Goal: Task Accomplishment & Management: Complete application form

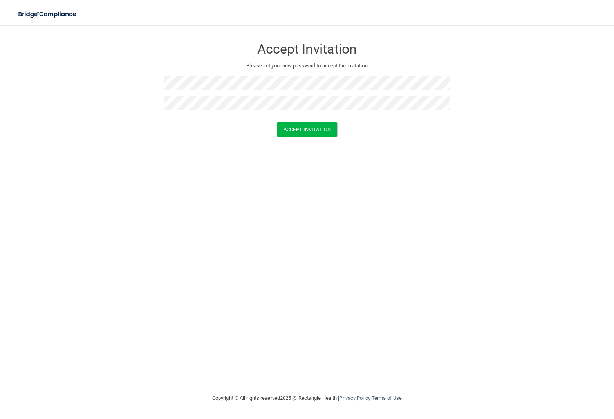
click at [498, 130] on div "Accept Invitation" at bounding box center [307, 129] width 595 height 14
click at [307, 129] on button "Accept Invitation" at bounding box center [307, 129] width 60 height 14
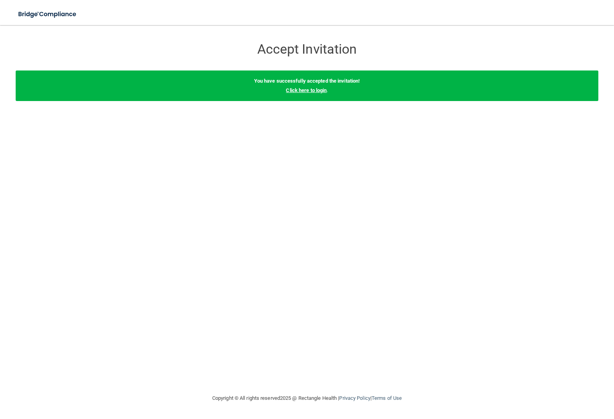
click at [306, 88] on link "Click here to login" at bounding box center [306, 90] width 41 height 6
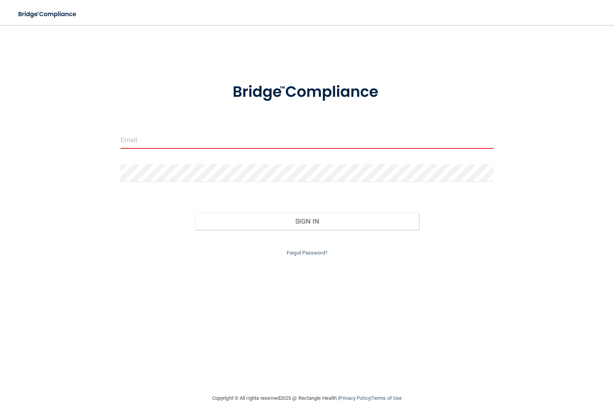
click at [211, 140] on input "email" at bounding box center [307, 140] width 373 height 18
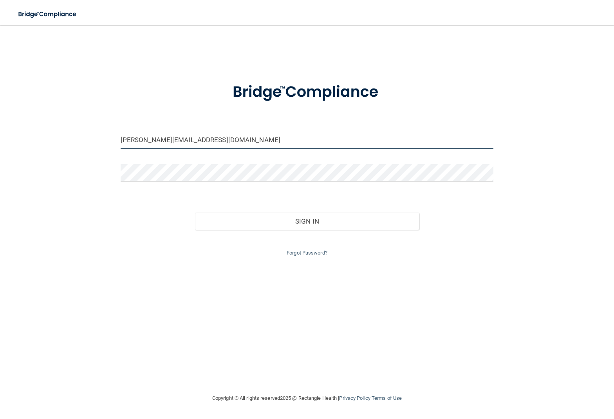
type input "[PERSON_NAME][EMAIL_ADDRESS][DOMAIN_NAME]"
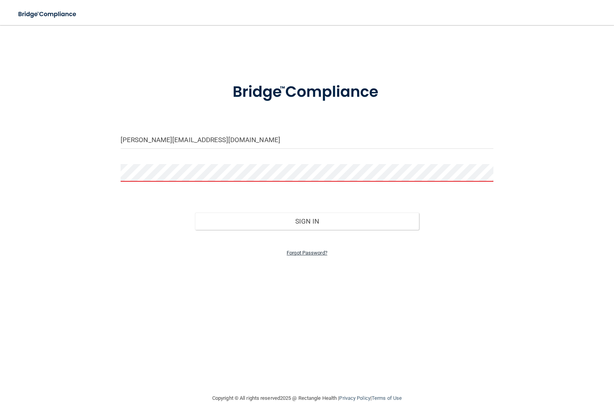
click at [306, 250] on link "Forgot Password?" at bounding box center [307, 253] width 41 height 6
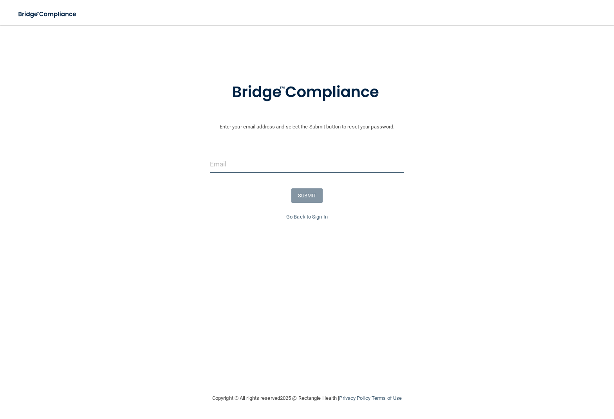
click at [290, 161] on input "email" at bounding box center [307, 165] width 194 height 18
type input "Janelle.charles2@outlook.com"
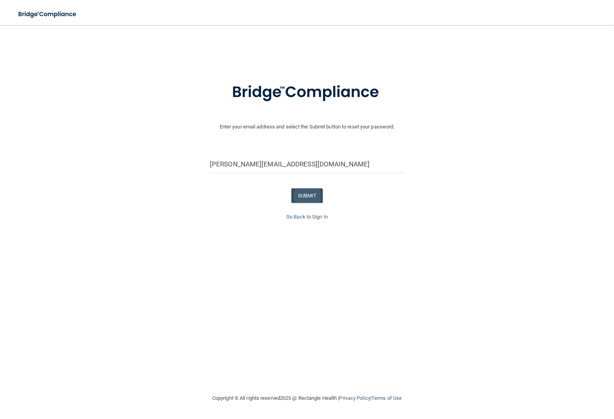
click at [303, 196] on button "SUBMIT" at bounding box center [308, 195] width 32 height 14
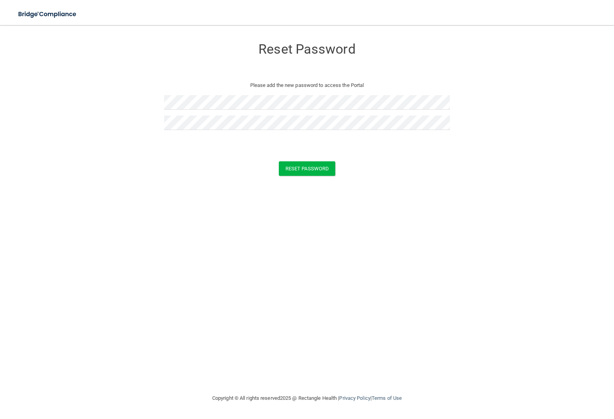
click at [386, 185] on div "Reset Password Please add the new password to access the Portal Reset Password …" at bounding box center [307, 209] width 583 height 353
click at [314, 167] on button "Reset Password" at bounding box center [307, 168] width 56 height 14
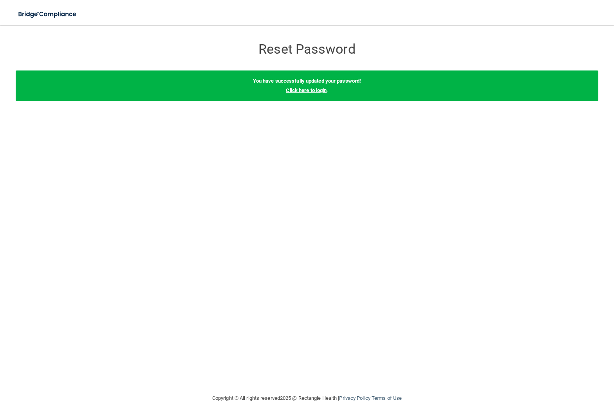
click at [310, 89] on link "Click here to login" at bounding box center [306, 90] width 41 height 6
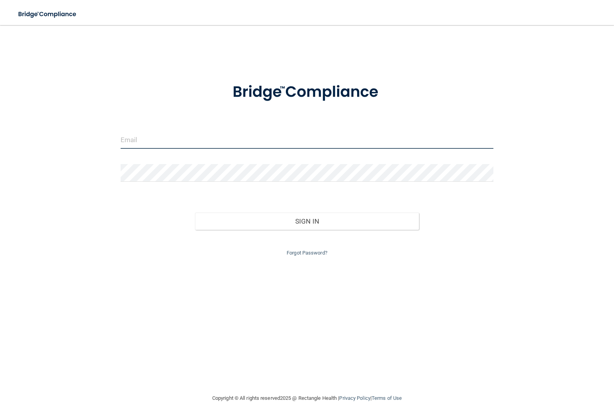
click at [276, 139] on input "email" at bounding box center [307, 140] width 373 height 18
type input "[PERSON_NAME][EMAIL_ADDRESS][DOMAIN_NAME]"
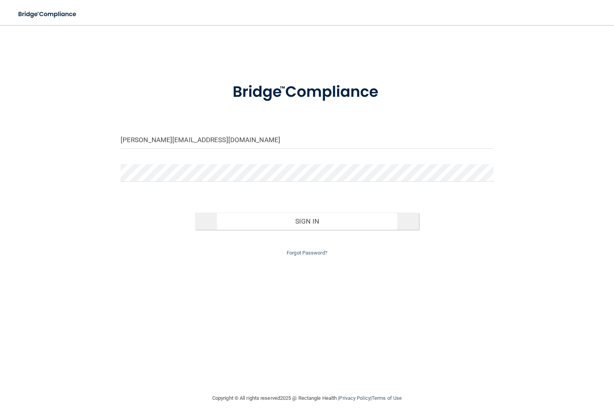
click at [337, 223] on button "Sign In" at bounding box center [307, 221] width 224 height 17
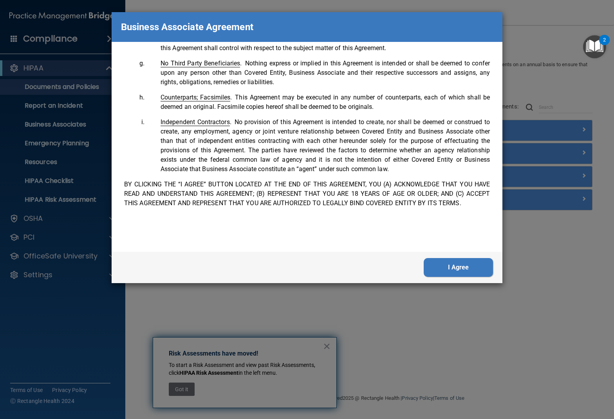
scroll to position [1560, 0]
click at [451, 267] on button "I Agree" at bounding box center [458, 267] width 69 height 19
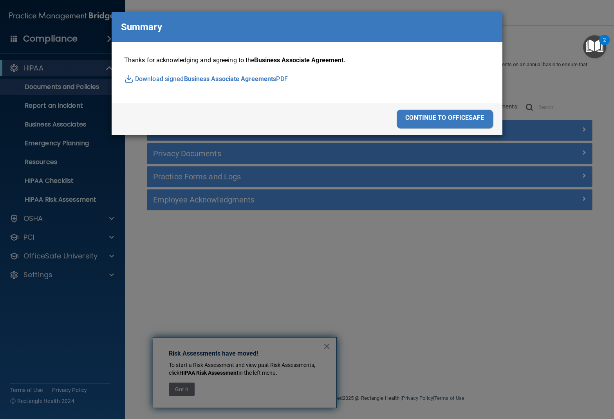
click at [457, 118] on div "continue to officesafe" at bounding box center [445, 119] width 96 height 19
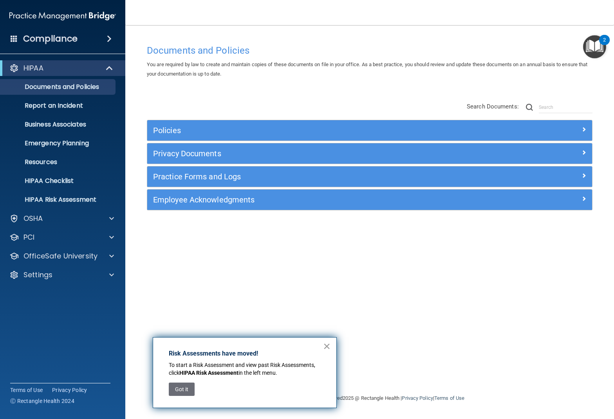
click at [324, 348] on button "×" at bounding box center [326, 346] width 7 height 13
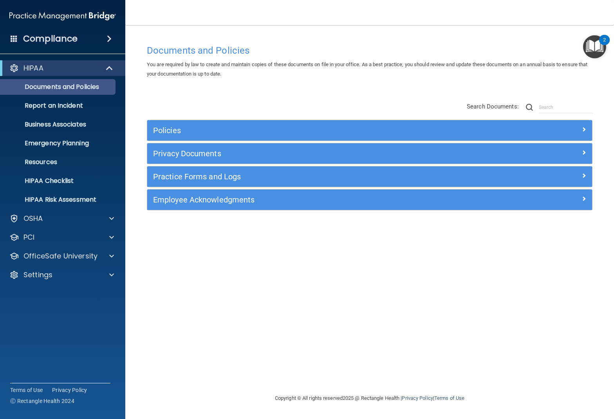
click at [69, 87] on p "Documents and Policies" at bounding box center [58, 87] width 107 height 8
click at [255, 130] on h5 "Policies" at bounding box center [314, 130] width 322 height 9
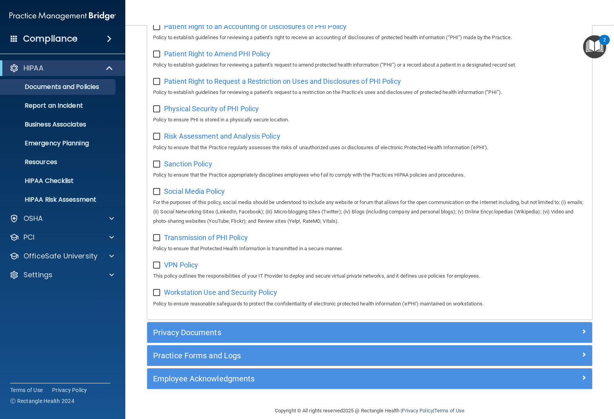
scroll to position [469, 0]
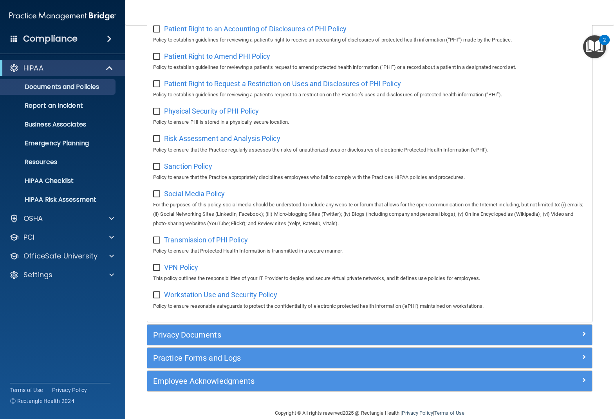
click at [275, 310] on div "Policies Select All (Unselect 0) Unselect All Print Selected (0) Acceptable Use…" at bounding box center [370, 21] width 446 height 740
click at [273, 331] on h5 "Privacy Documents" at bounding box center [314, 335] width 322 height 9
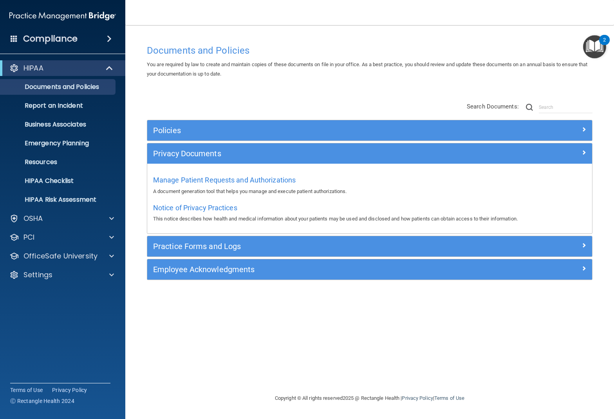
scroll to position [0, 0]
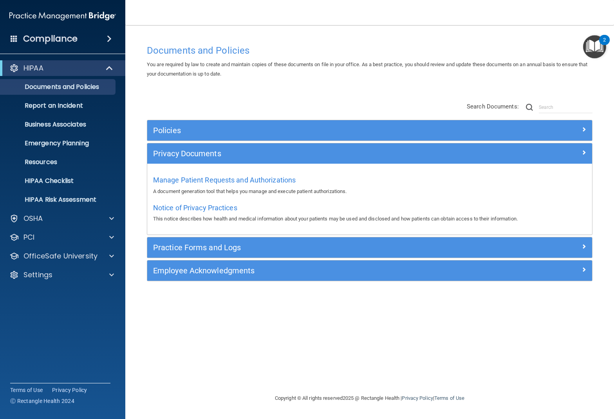
click at [250, 246] on h5 "Practice Forms and Logs" at bounding box center [314, 247] width 322 height 9
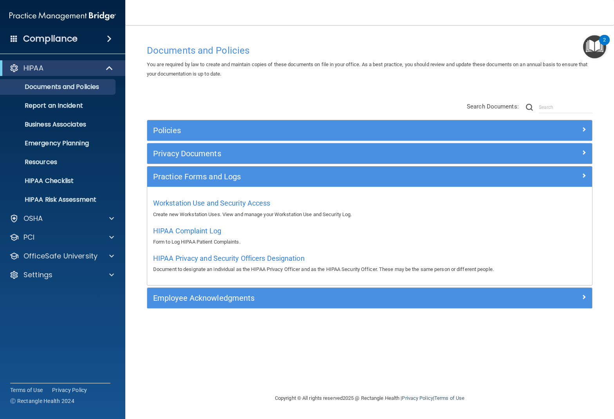
click at [254, 299] on h5 "Employee Acknowledgments" at bounding box center [314, 298] width 322 height 9
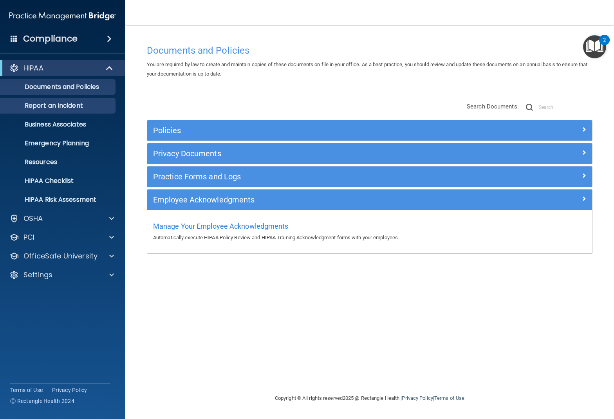
click at [68, 108] on p "Report an Incident" at bounding box center [58, 106] width 107 height 8
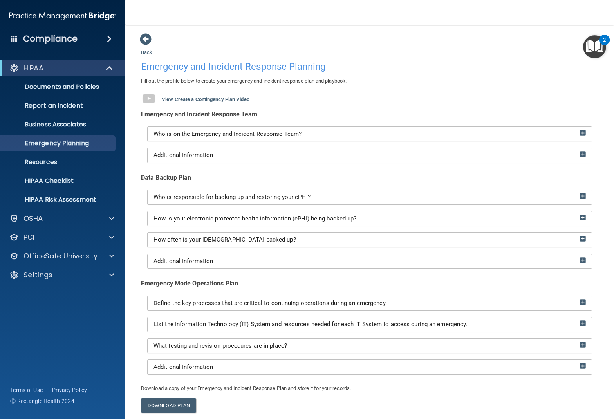
click at [261, 132] on span "Who is on the Emergency and Incident Response Team?" at bounding box center [228, 133] width 148 height 7
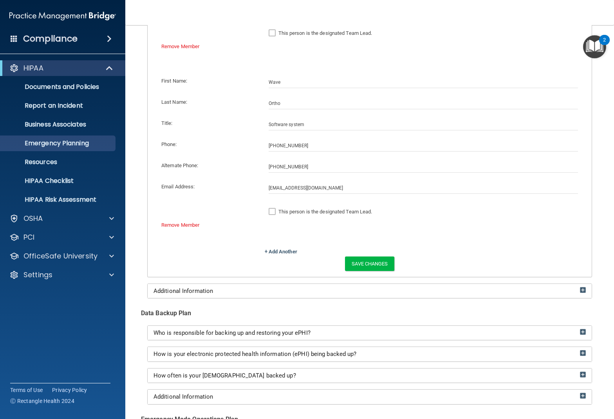
scroll to position [437, 0]
click at [263, 328] on span "Who is responsible for backing up and restoring your ePHI?" at bounding box center [232, 331] width 157 height 7
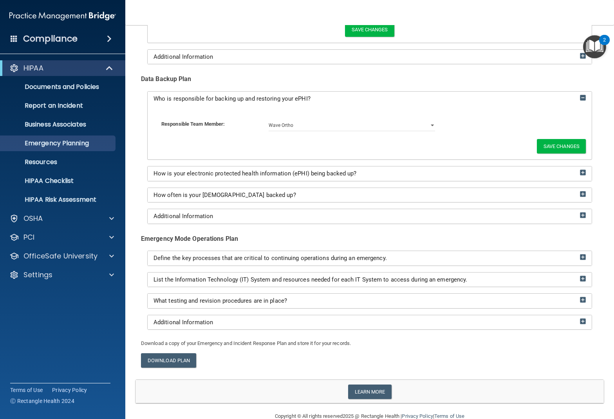
scroll to position [669, 0]
click at [37, 67] on p "HIPAA" at bounding box center [34, 67] width 20 height 9
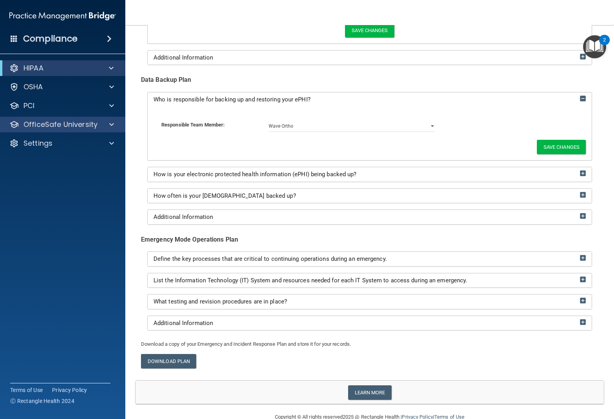
click at [53, 121] on p "OfficeSafe University" at bounding box center [61, 124] width 74 height 9
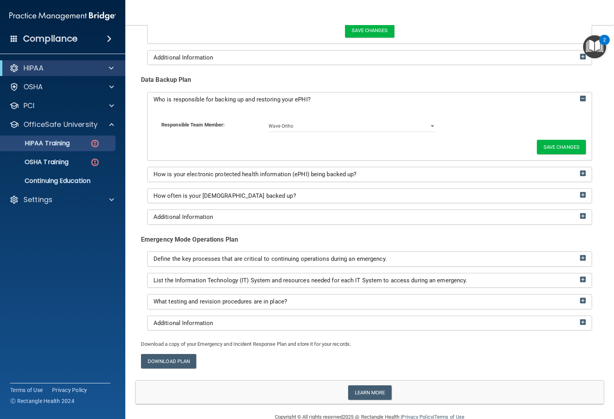
click at [56, 145] on p "HIPAA Training" at bounding box center [37, 143] width 65 height 8
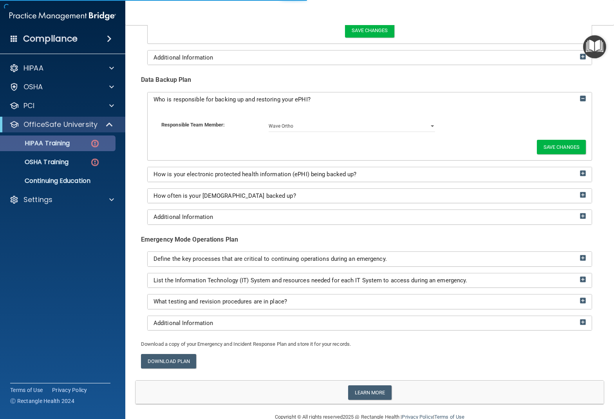
scroll to position [24, 0]
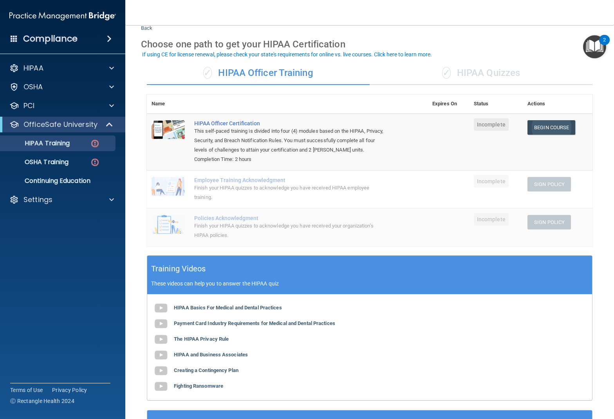
click at [556, 127] on link "Begin Course" at bounding box center [552, 127] width 48 height 14
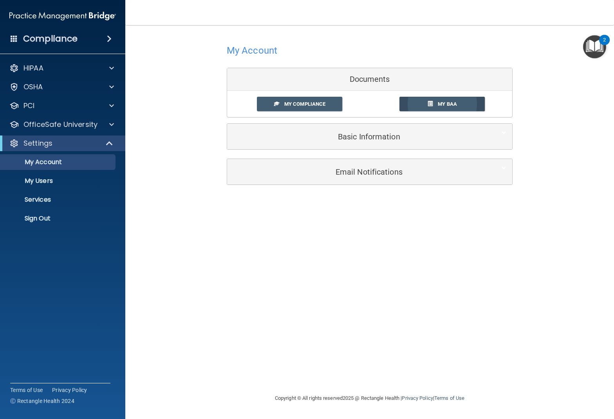
click at [439, 101] on span "My BAA" at bounding box center [447, 104] width 19 height 6
click at [304, 105] on span "My Compliance" at bounding box center [304, 104] width 41 height 6
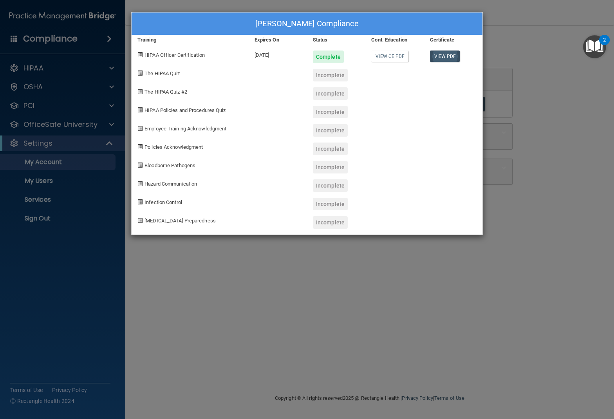
click at [445, 54] on link "View PDF" at bounding box center [445, 56] width 30 height 11
click at [321, 75] on div "Incomplete" at bounding box center [330, 75] width 35 height 13
click at [350, 274] on div "[PERSON_NAME] Compliance Training Expires On Status Cont. Education Certificate…" at bounding box center [307, 209] width 614 height 419
